Goal: Contribute content

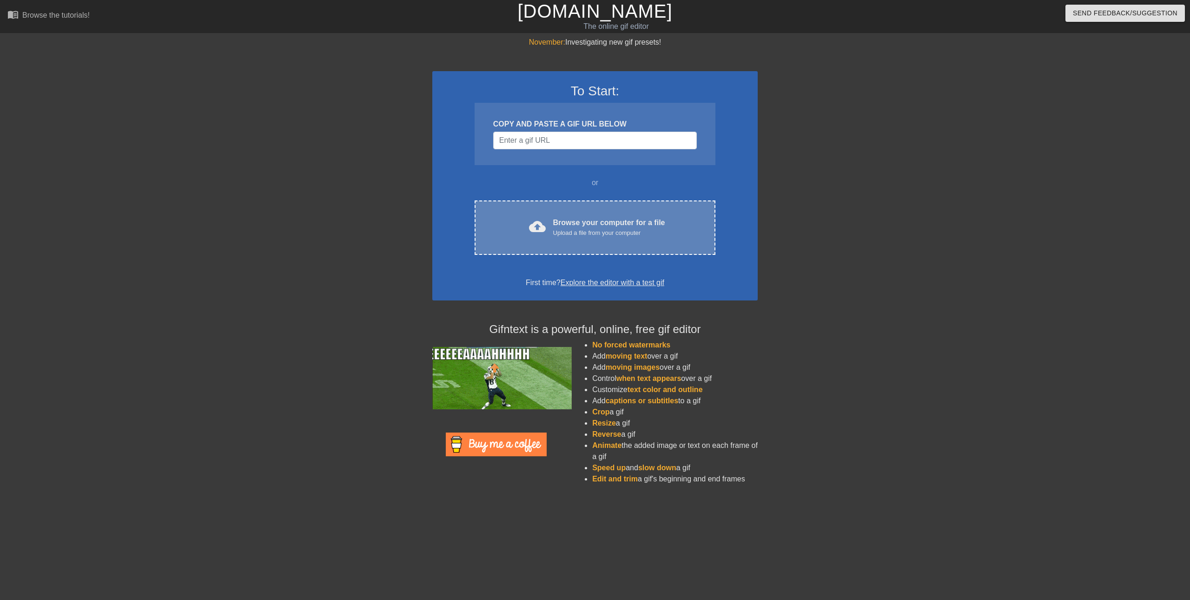
click at [564, 225] on div "Browse your computer for a file Upload a file from your computer" at bounding box center [609, 227] width 112 height 20
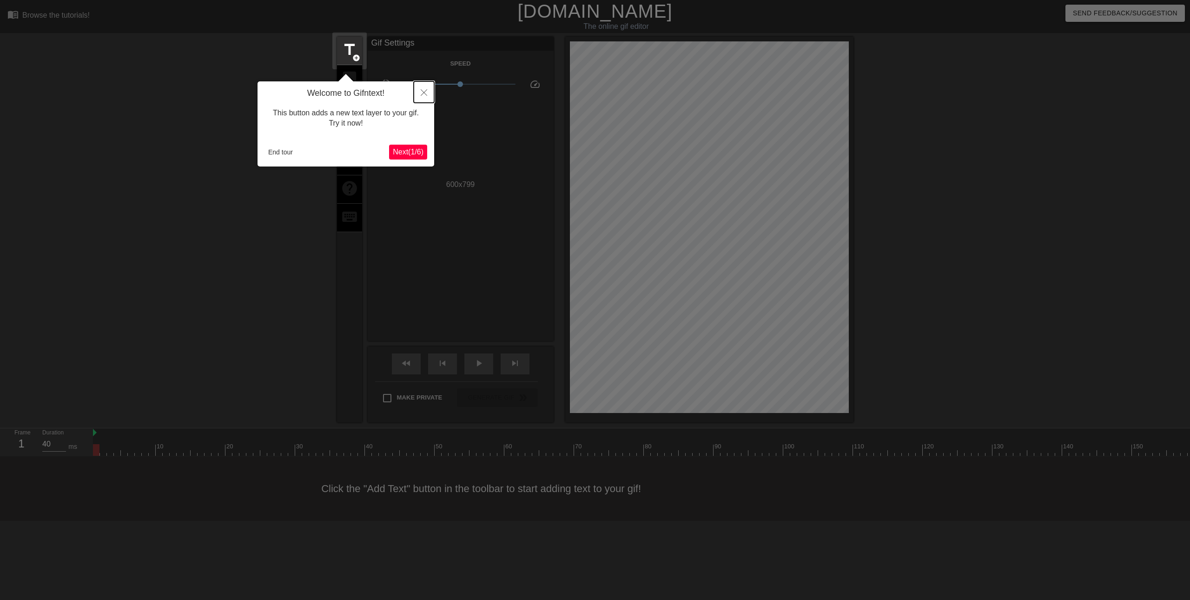
click at [423, 97] on button "Close" at bounding box center [424, 91] width 20 height 21
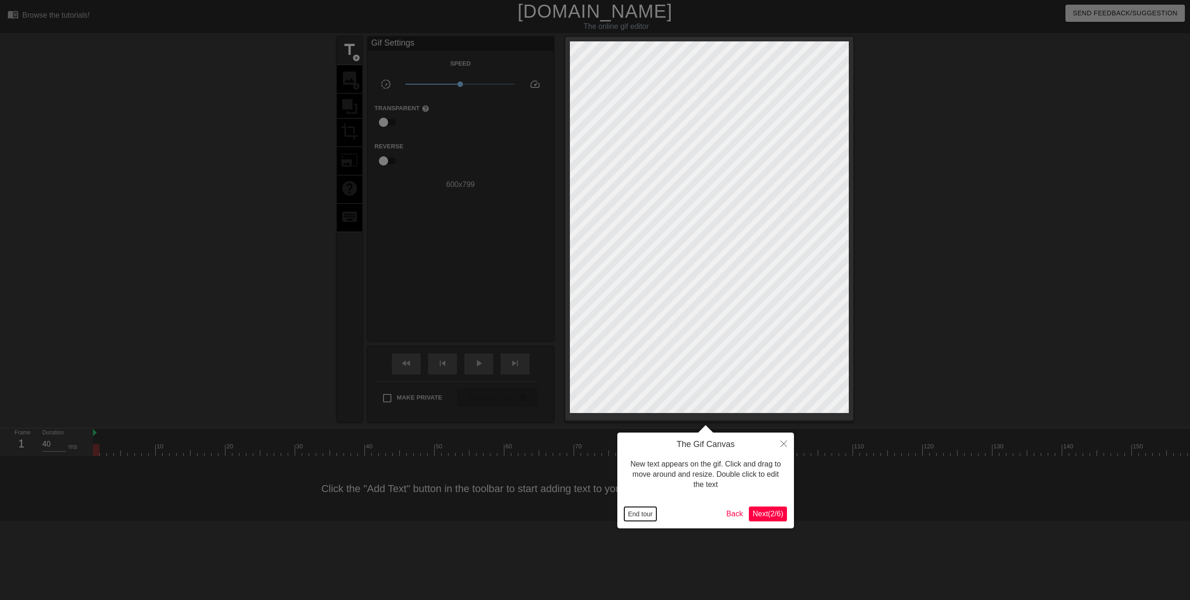
click at [625, 511] on button "End tour" at bounding box center [640, 514] width 32 height 14
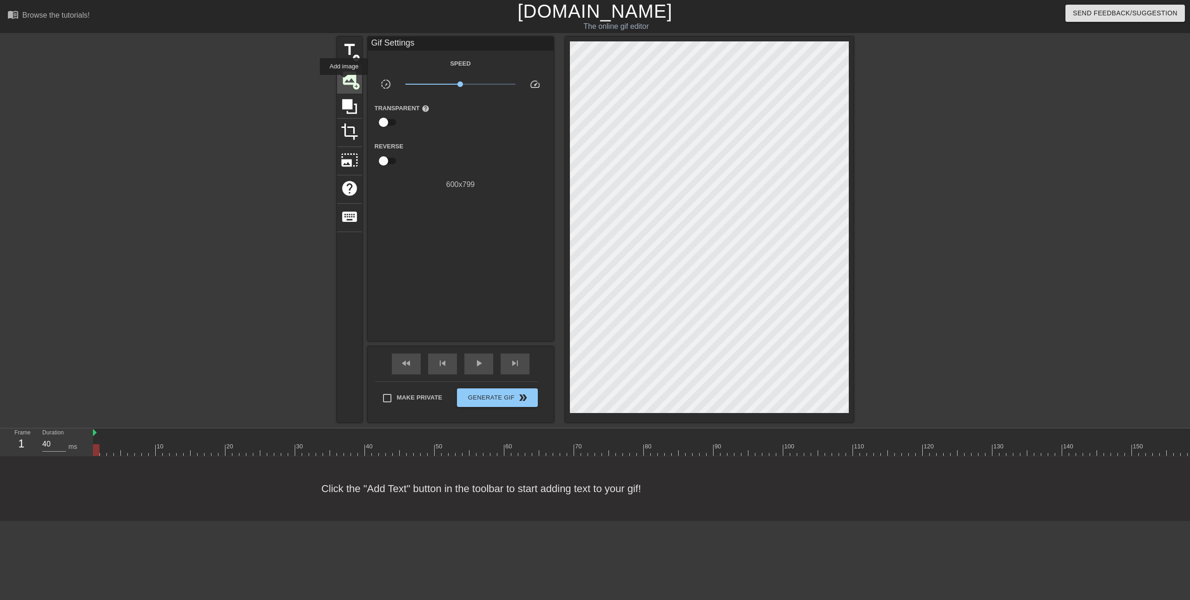
click at [344, 81] on span "image" at bounding box center [350, 78] width 18 height 18
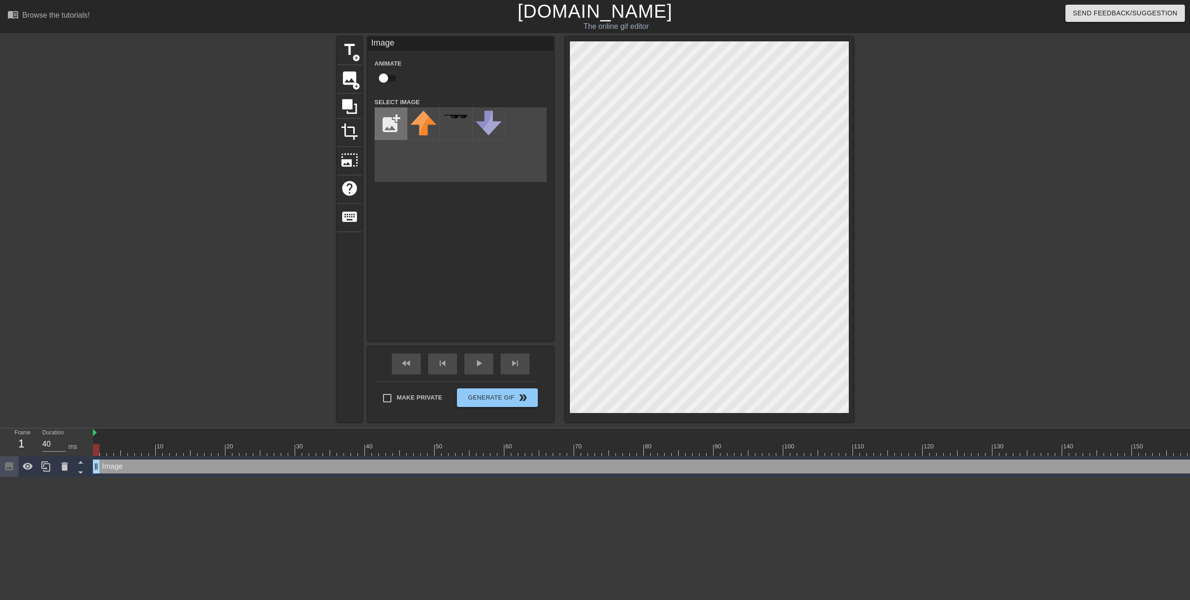
click at [381, 114] on input "file" at bounding box center [391, 124] width 32 height 32
type input "C:\fakepath\SILPrejac2.png"
click at [422, 125] on div at bounding box center [423, 123] width 33 height 33
click at [352, 158] on span "photo_size_select_large" at bounding box center [350, 160] width 18 height 18
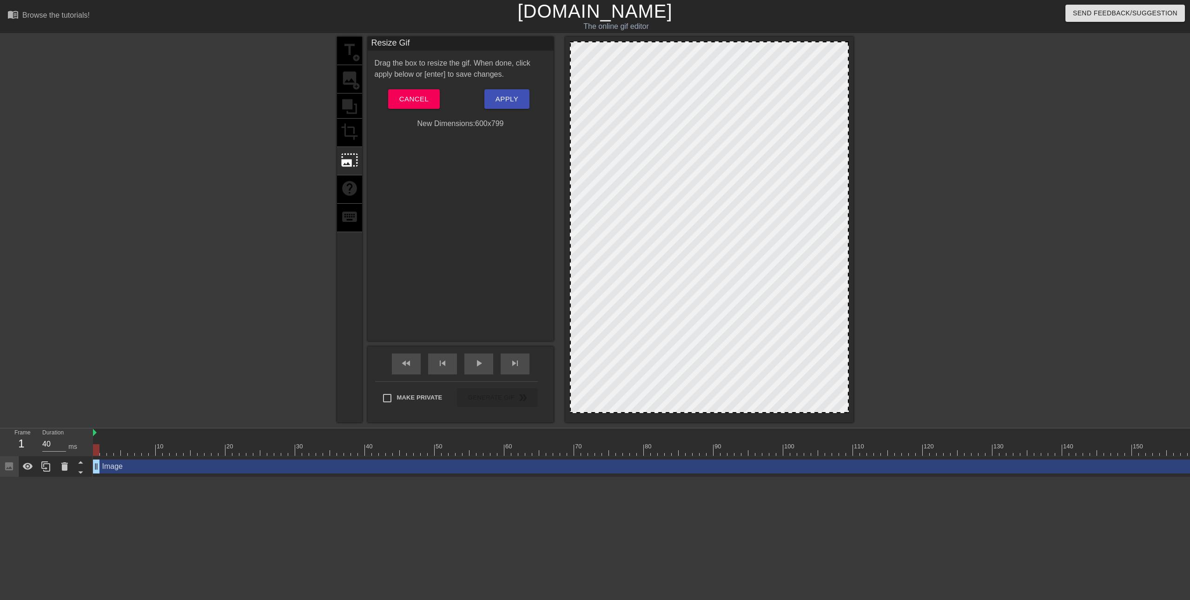
drag, startPoint x: 849, startPoint y: 412, endPoint x: 941, endPoint y: 417, distance: 92.2
click at [941, 417] on div "title add_circle image add_circle crop photo_size_select_large help keyboard Re…" at bounding box center [595, 229] width 1190 height 385
click at [780, 384] on div at bounding box center [709, 227] width 279 height 372
click at [462, 123] on div "New Dimensions: 600 x 799" at bounding box center [461, 123] width 186 height 11
drag, startPoint x: 849, startPoint y: 412, endPoint x: 1020, endPoint y: 394, distance: 171.7
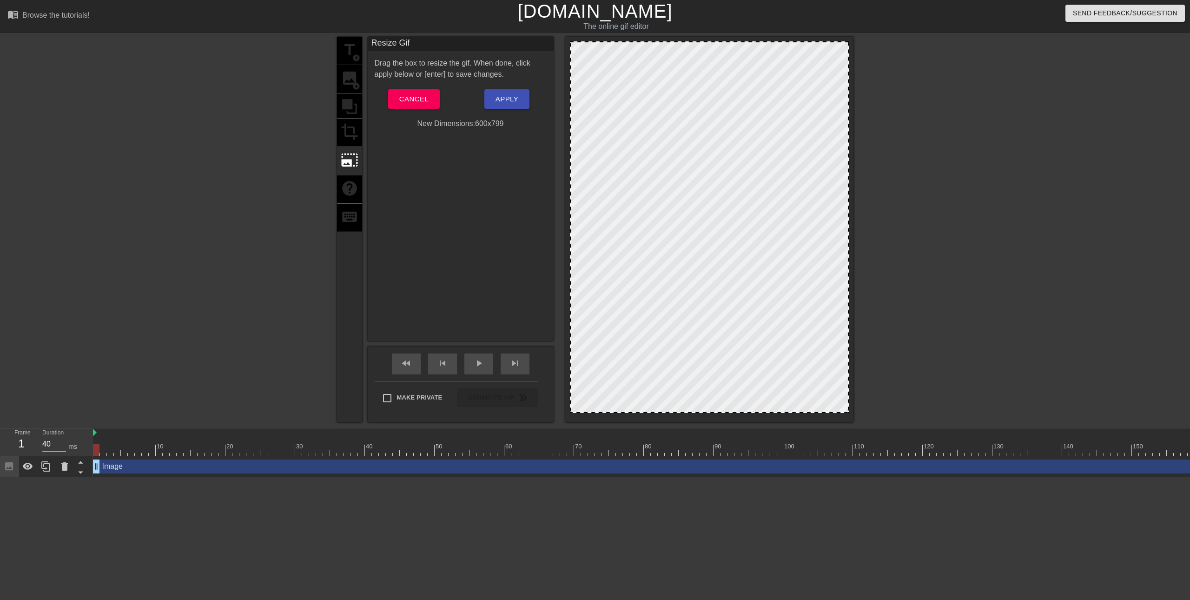
click at [1021, 394] on div "title add_circle image add_circle crop photo_size_select_large help keyboard Re…" at bounding box center [595, 229] width 1190 height 385
click at [832, 358] on div at bounding box center [709, 227] width 279 height 372
drag, startPoint x: 688, startPoint y: 173, endPoint x: 668, endPoint y: 233, distance: 63.2
click at [668, 233] on div at bounding box center [709, 227] width 279 height 372
click at [422, 95] on span "Cancel" at bounding box center [413, 99] width 29 height 12
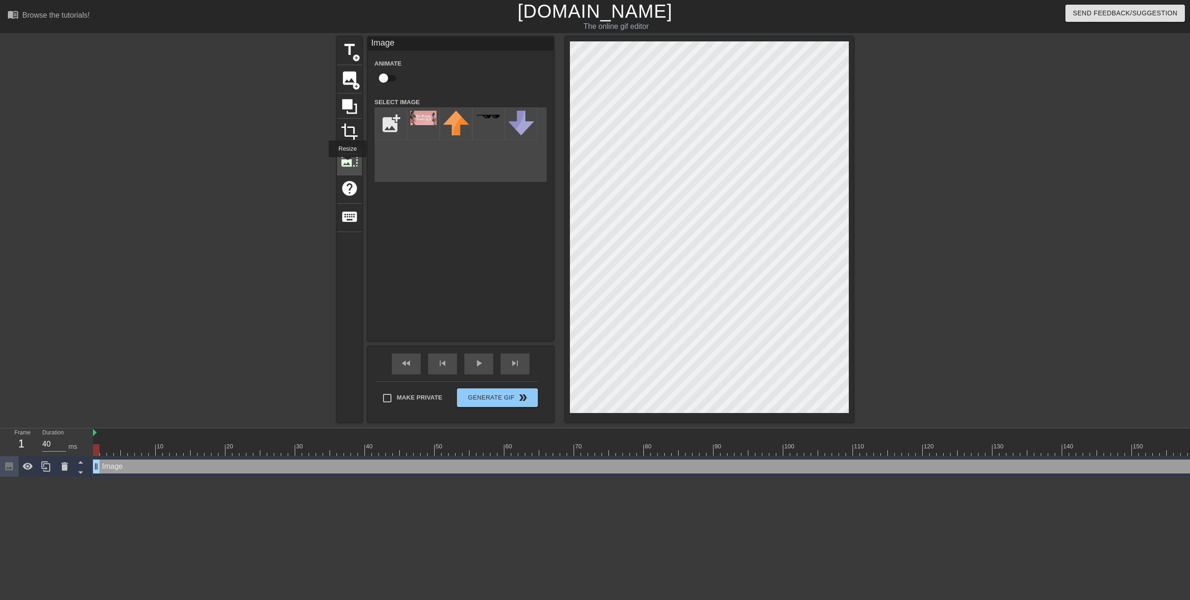
click at [347, 164] on span "photo_size_select_large" at bounding box center [350, 160] width 18 height 18
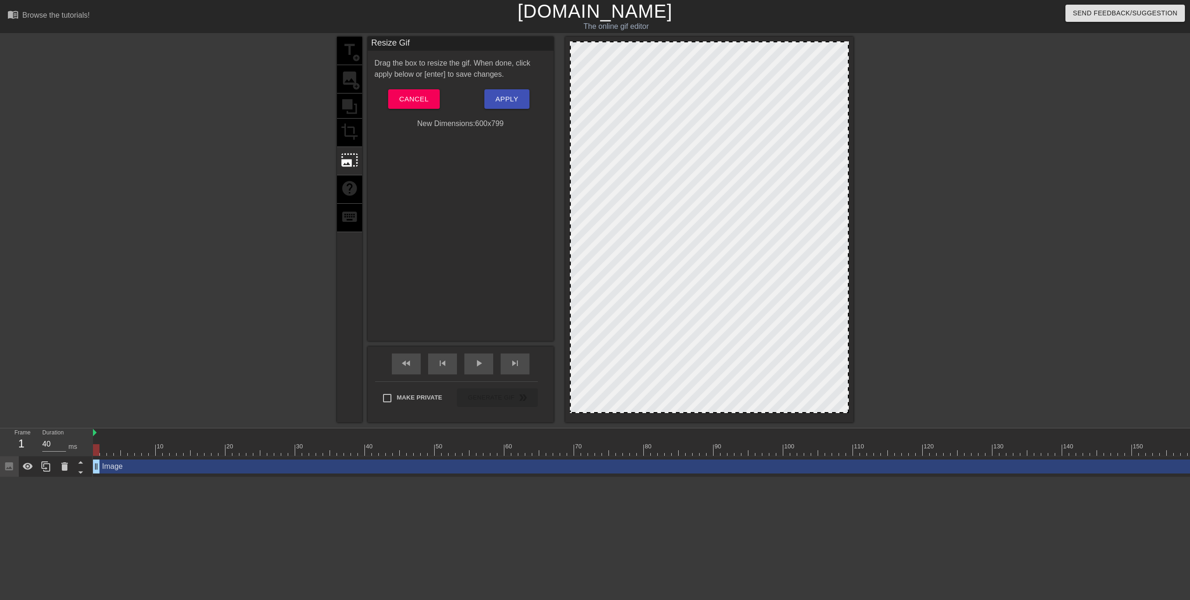
click at [849, 411] on div at bounding box center [709, 229] width 288 height 385
drag, startPoint x: 849, startPoint y: 412, endPoint x: 1141, endPoint y: 512, distance: 309.3
click at [1141, 477] on html "menu_book Browse the tutorials! [DOMAIN_NAME] The online gif editor Send Feedba…" at bounding box center [595, 238] width 1190 height 477
click at [408, 129] on div "New Dimensions: 600 x 799" at bounding box center [461, 123] width 186 height 11
click at [419, 97] on span "Cancel" at bounding box center [413, 99] width 29 height 12
